Goal: Task Accomplishment & Management: Manage account settings

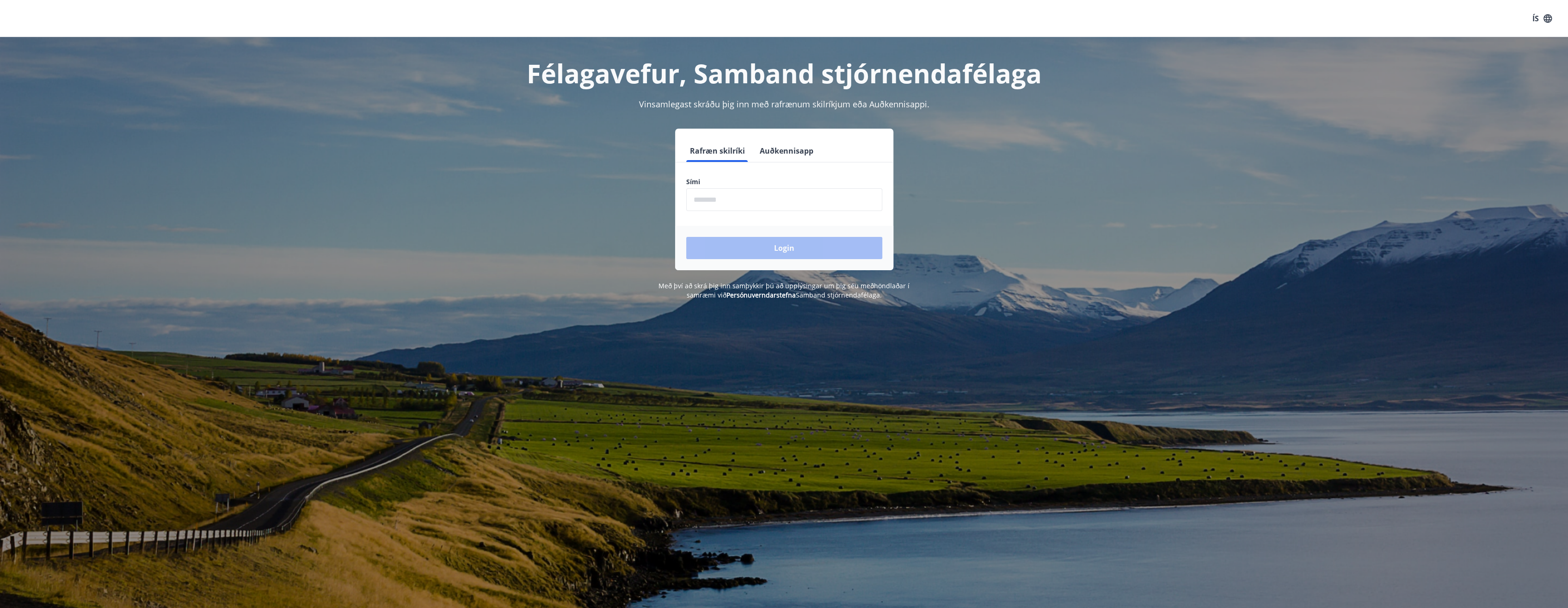
click at [726, 199] on input "phone" at bounding box center [784, 199] width 196 height 23
type input "********"
click at [783, 234] on div "Login" at bounding box center [784, 248] width 218 height 45
click at [775, 246] on button "Login" at bounding box center [784, 248] width 196 height 22
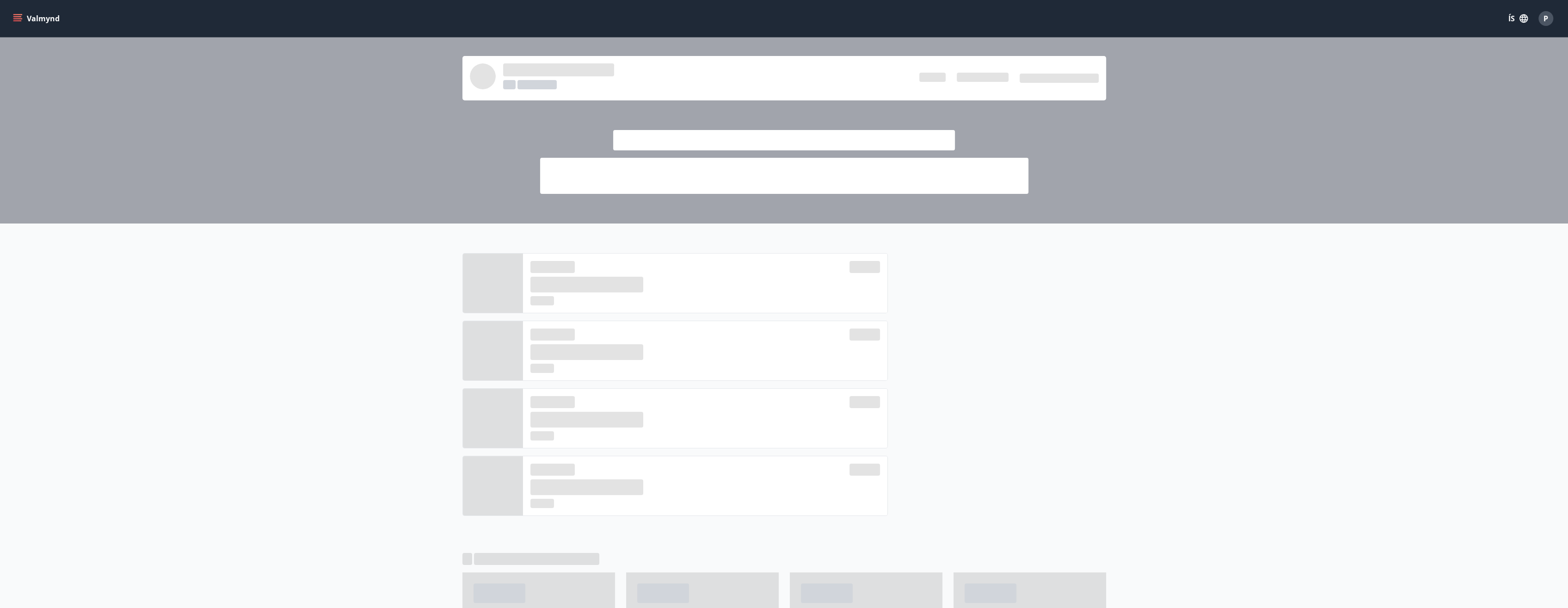
click at [34, 18] on button "Valmynd" at bounding box center [37, 18] width 52 height 17
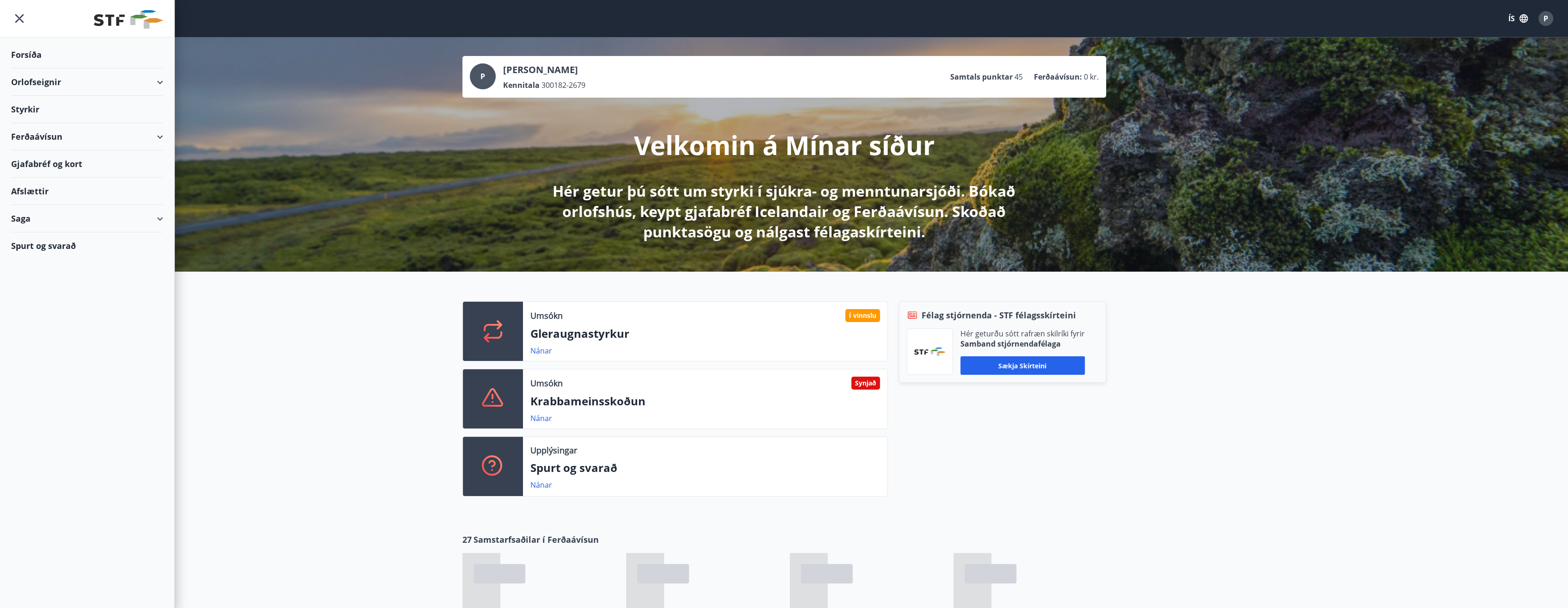
click at [38, 191] on div "Afslættir" at bounding box center [87, 191] width 152 height 28
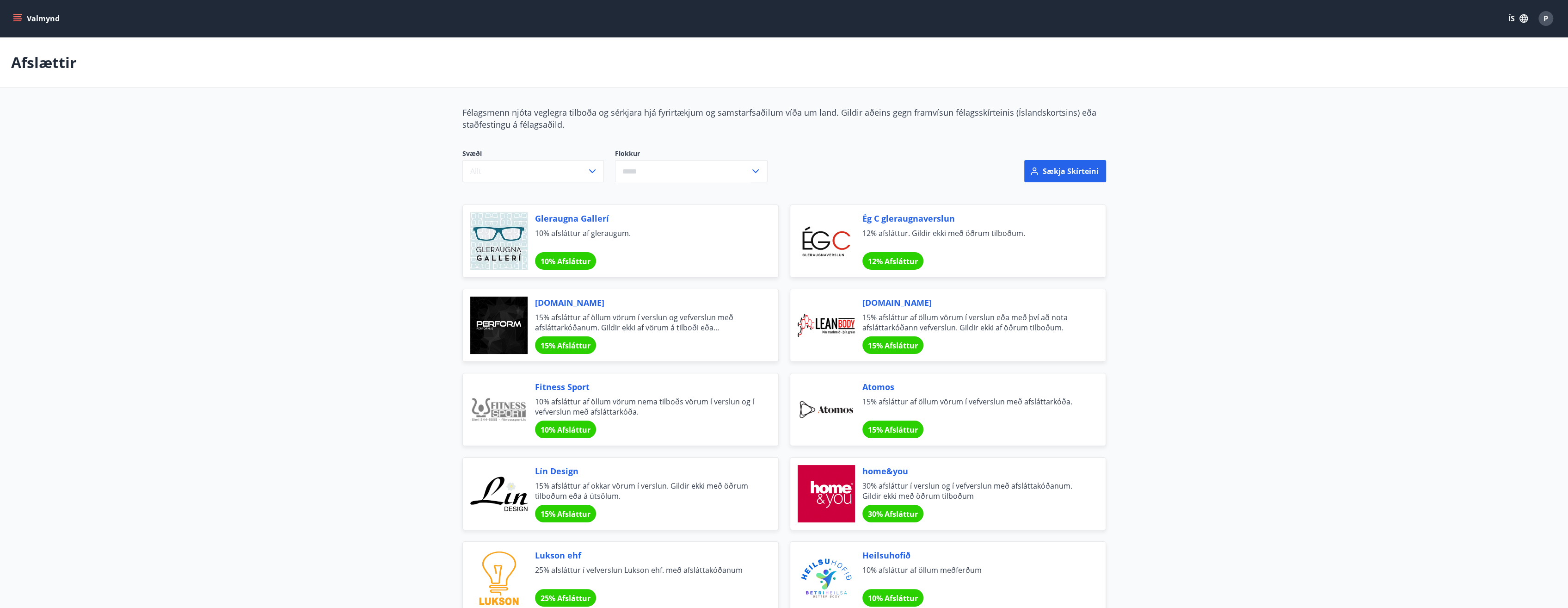
click at [21, 15] on icon "menu" at bounding box center [18, 15] width 10 height 1
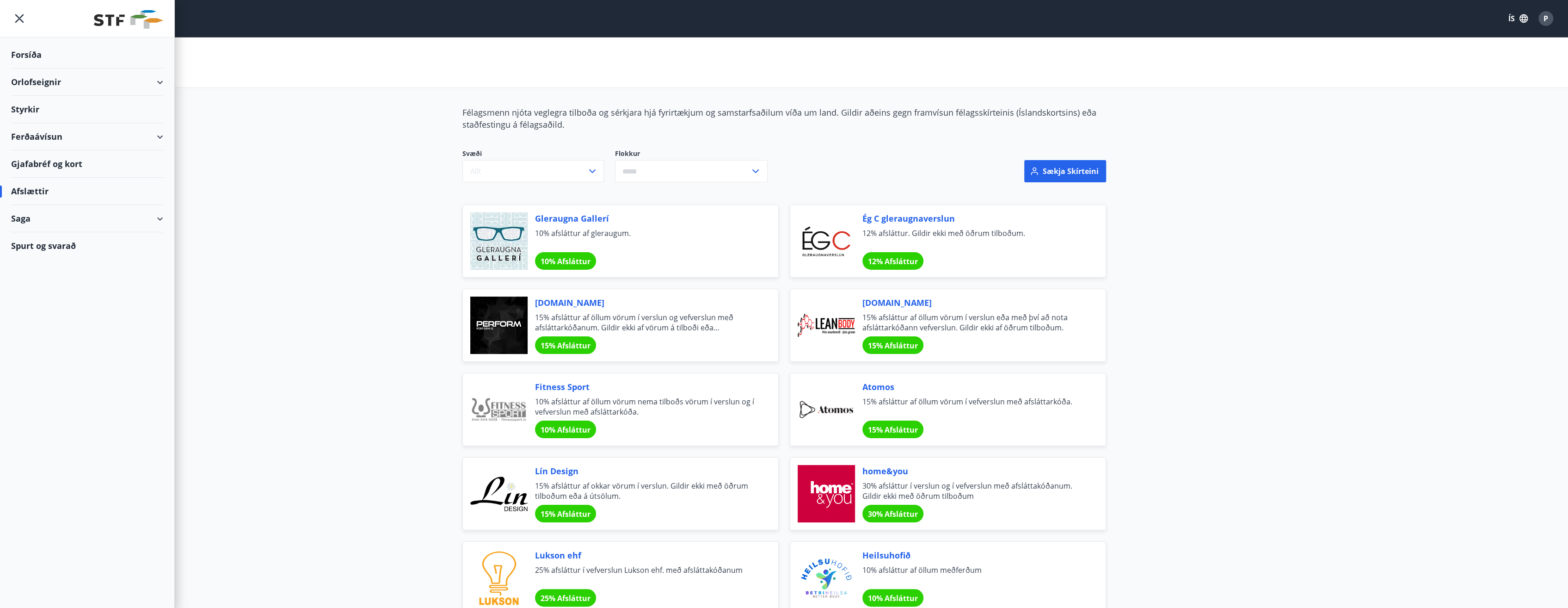
click at [31, 111] on div "Styrkir" at bounding box center [87, 109] width 152 height 28
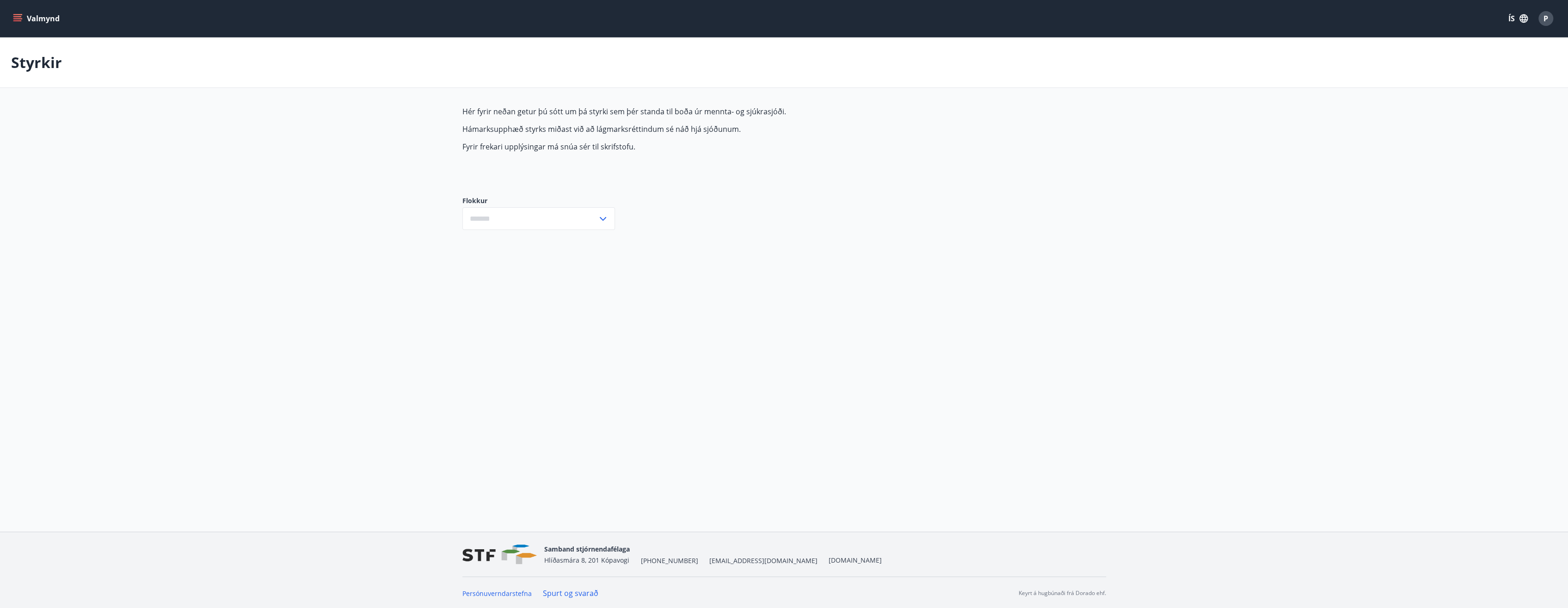
type input "***"
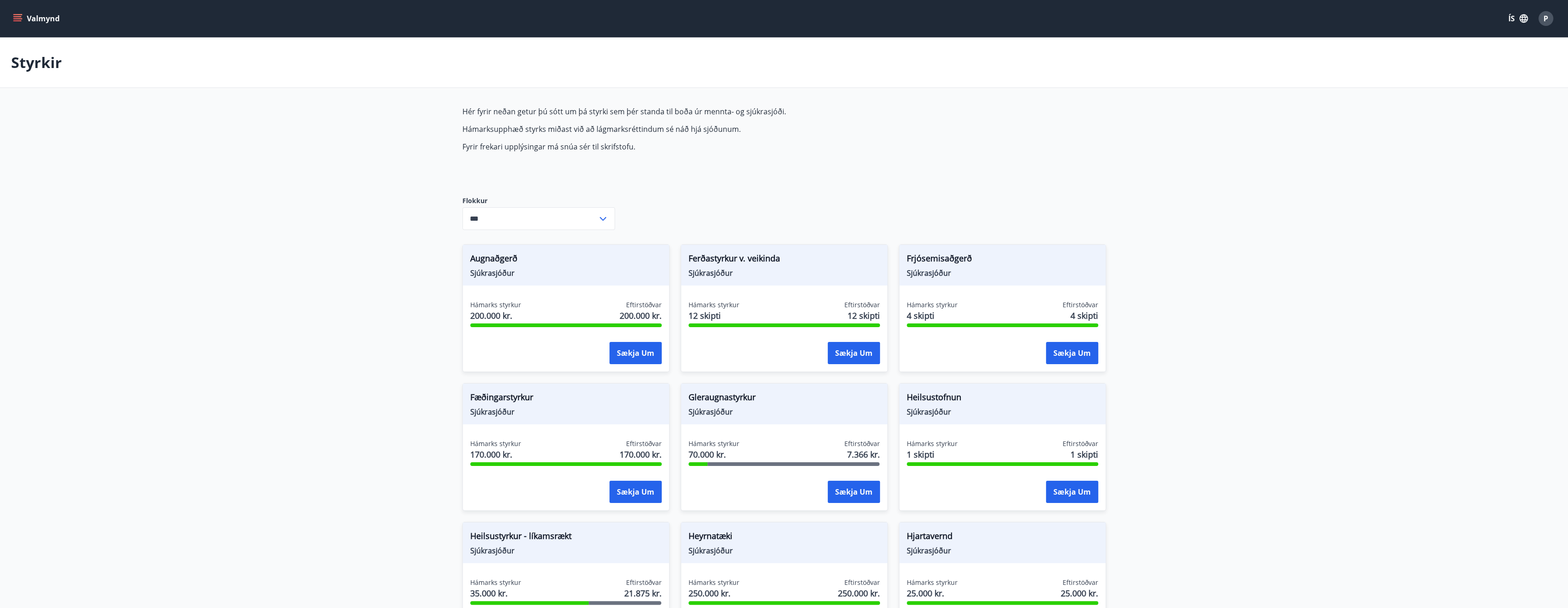
click at [38, 16] on button "Valmynd" at bounding box center [37, 18] width 52 height 17
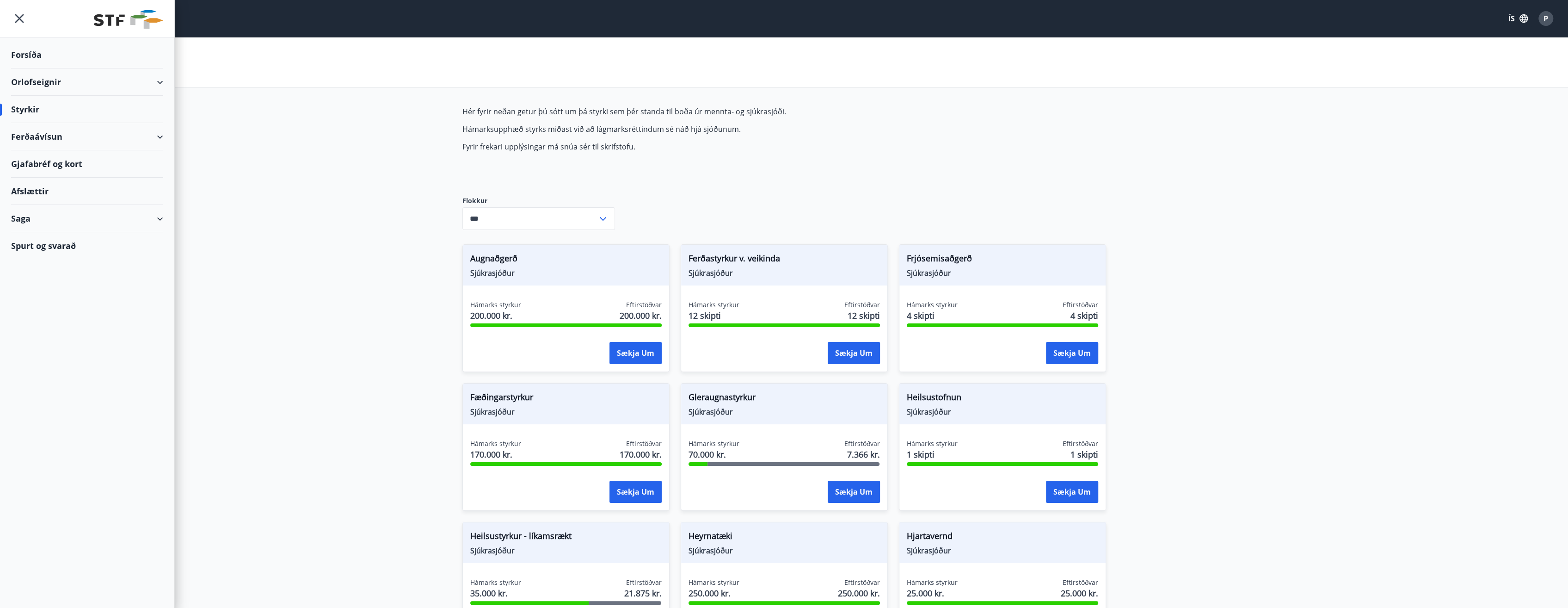
click at [70, 86] on div "Orlofseignir" at bounding box center [87, 82] width 152 height 28
click at [62, 176] on div "Ferðaávísun" at bounding box center [87, 176] width 152 height 28
click at [58, 344] on div "Spurt og svarað" at bounding box center [87, 343] width 152 height 27
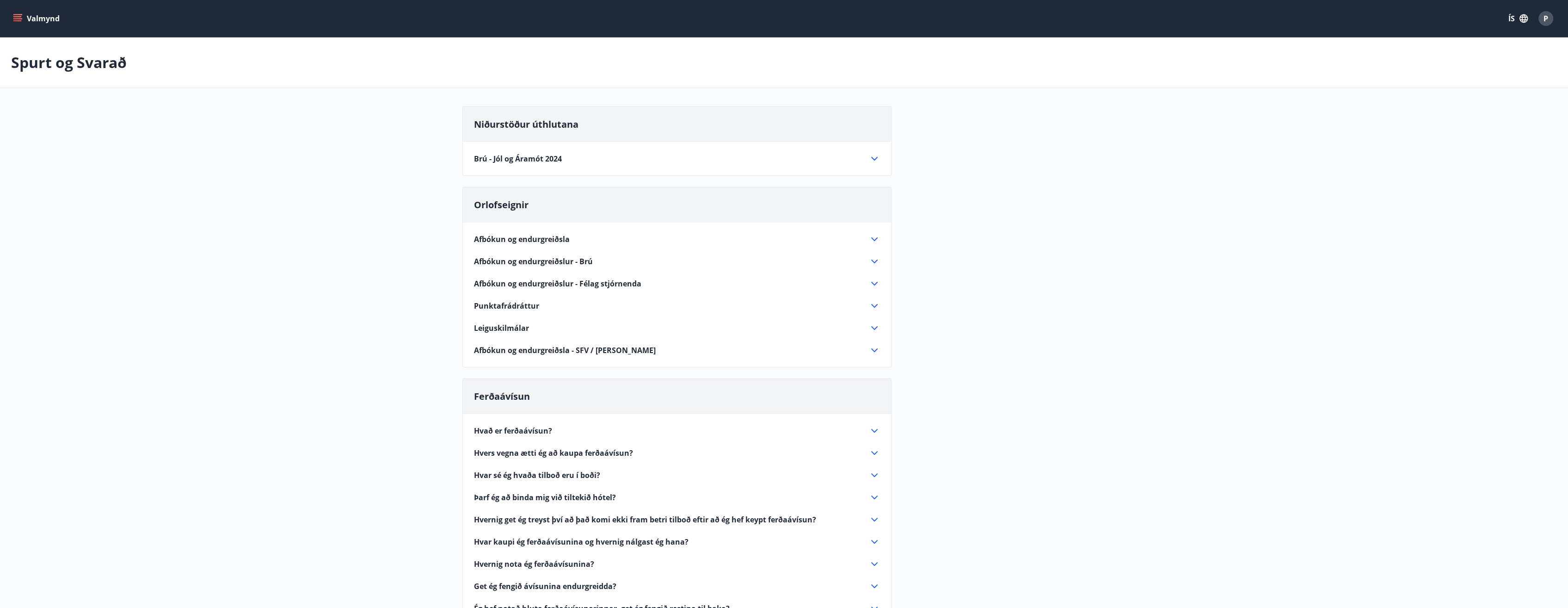
click at [20, 20] on icon "menu" at bounding box center [17, 18] width 9 height 9
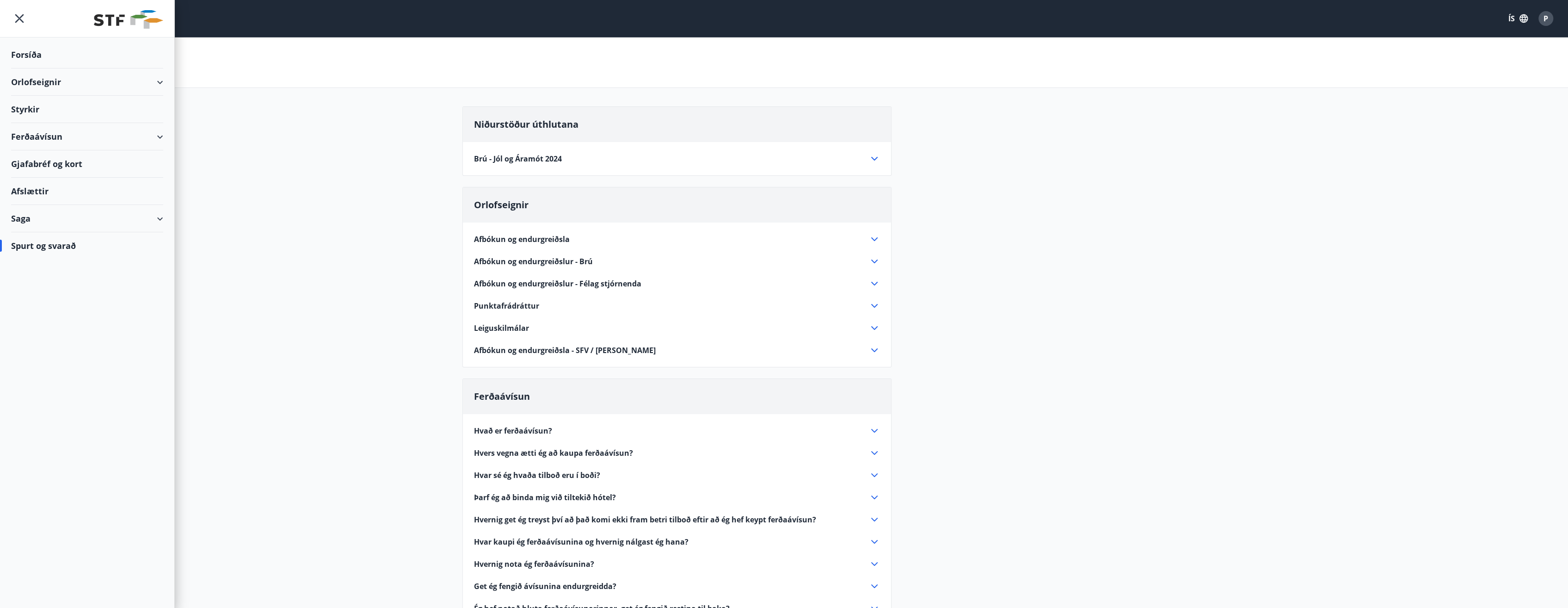
click at [1511, 16] on button "ÍS" at bounding box center [1518, 18] width 29 height 17
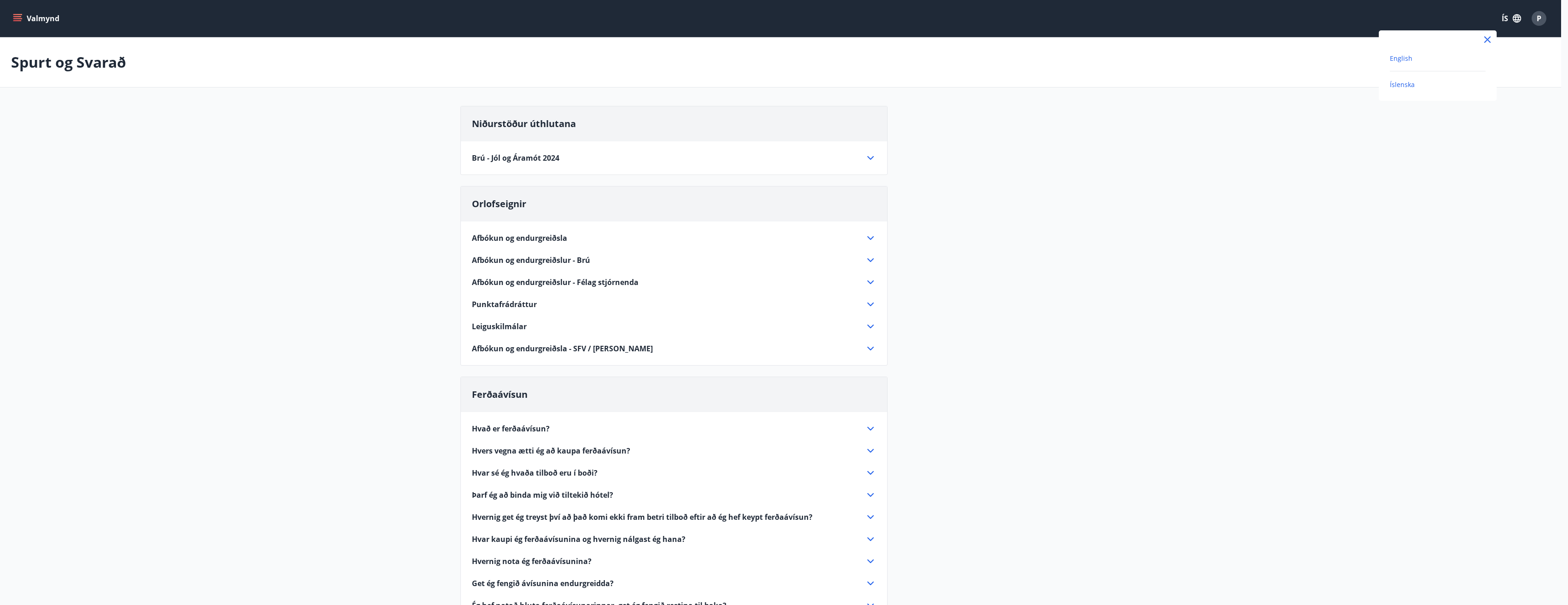
click at [1398, 55] on span "English" at bounding box center [1401, 58] width 23 height 9
click at [16, 15] on icon "menu" at bounding box center [18, 15] width 10 height 1
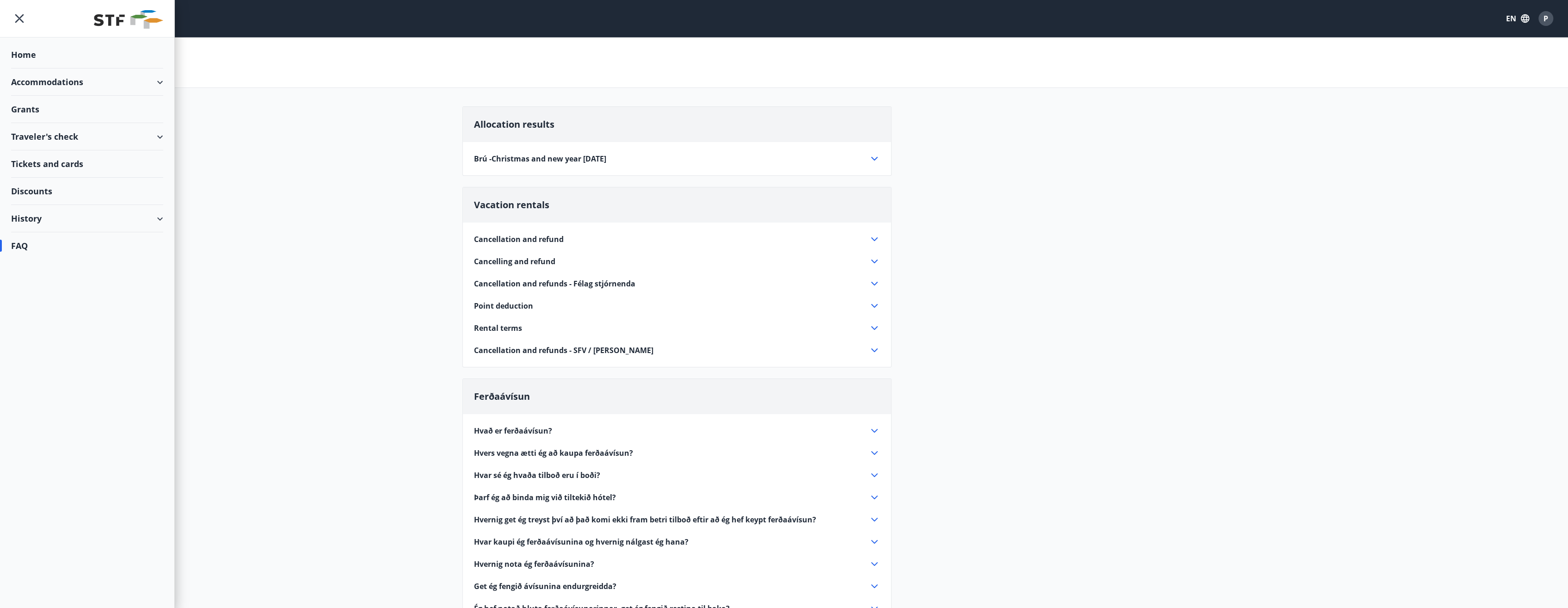
click at [100, 107] on div "Grants" at bounding box center [87, 109] width 152 height 28
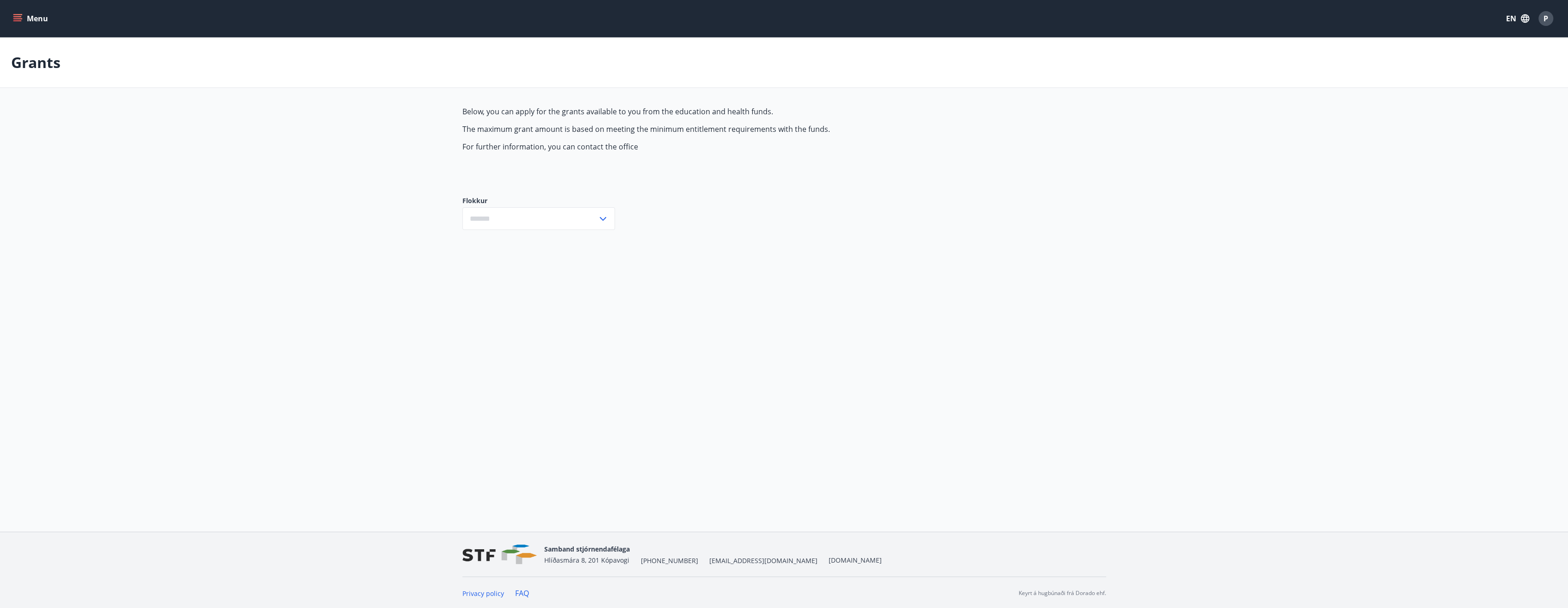
type input "***"
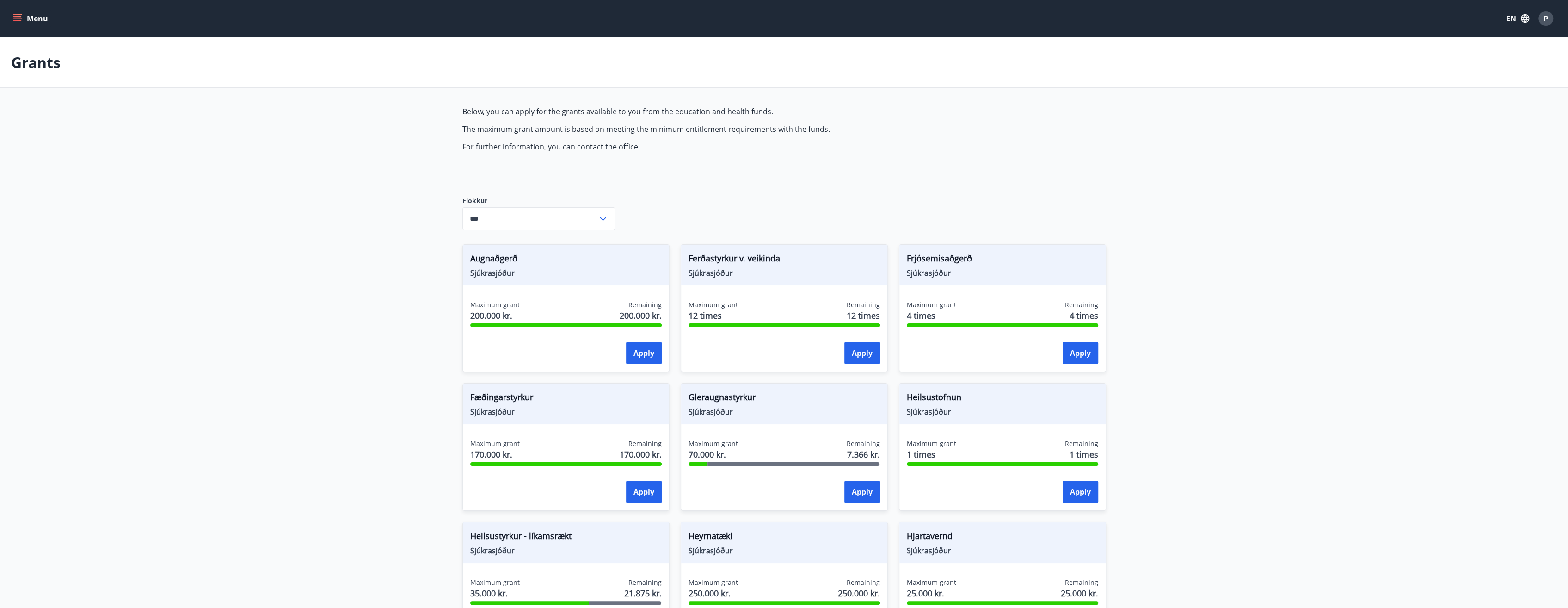
click at [5, 12] on div "Menu EN P" at bounding box center [784, 18] width 1568 height 37
click at [14, 19] on icon "menu" at bounding box center [18, 18] width 10 height 1
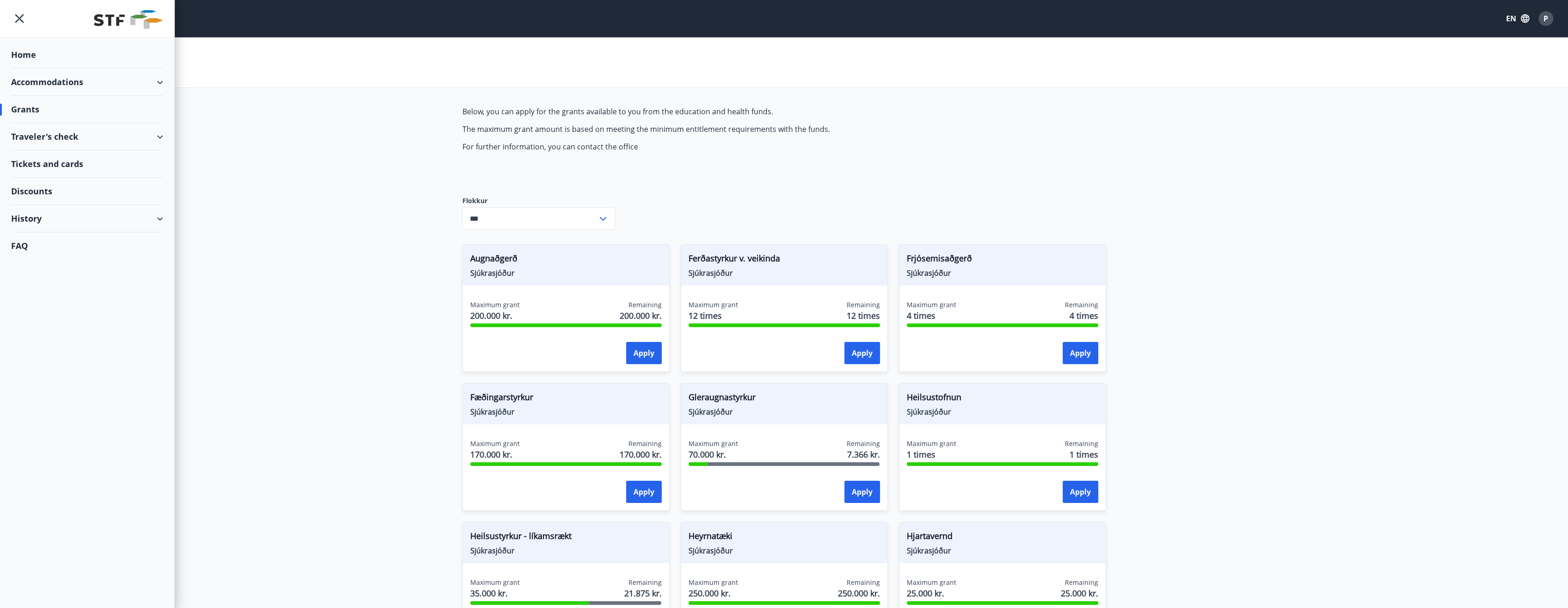
click at [45, 219] on div "History" at bounding box center [87, 218] width 152 height 28
click at [33, 341] on div "Grant history" at bounding box center [87, 339] width 138 height 20
